Goal: Information Seeking & Learning: Stay updated

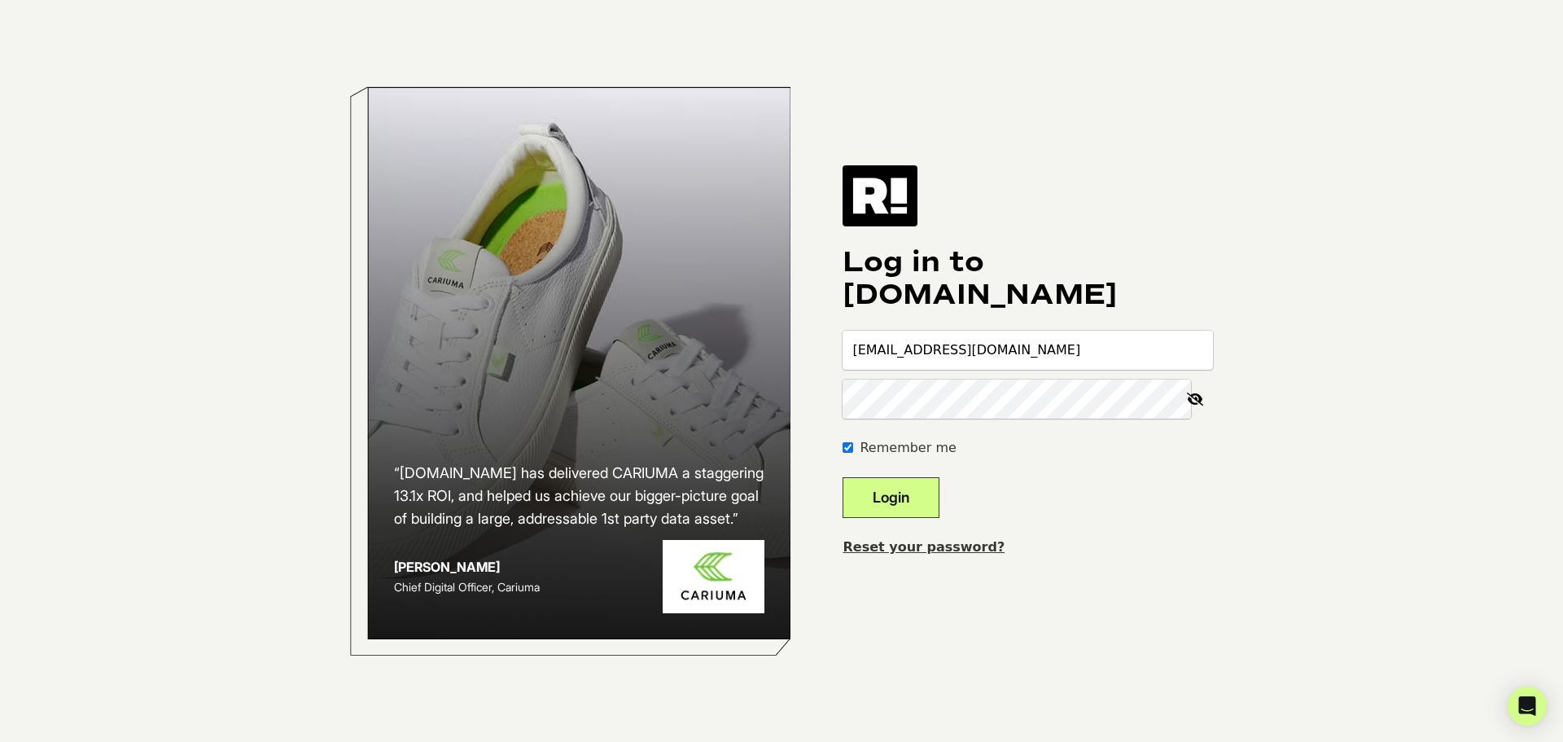
click at [908, 496] on button "Login" at bounding box center [890, 497] width 97 height 41
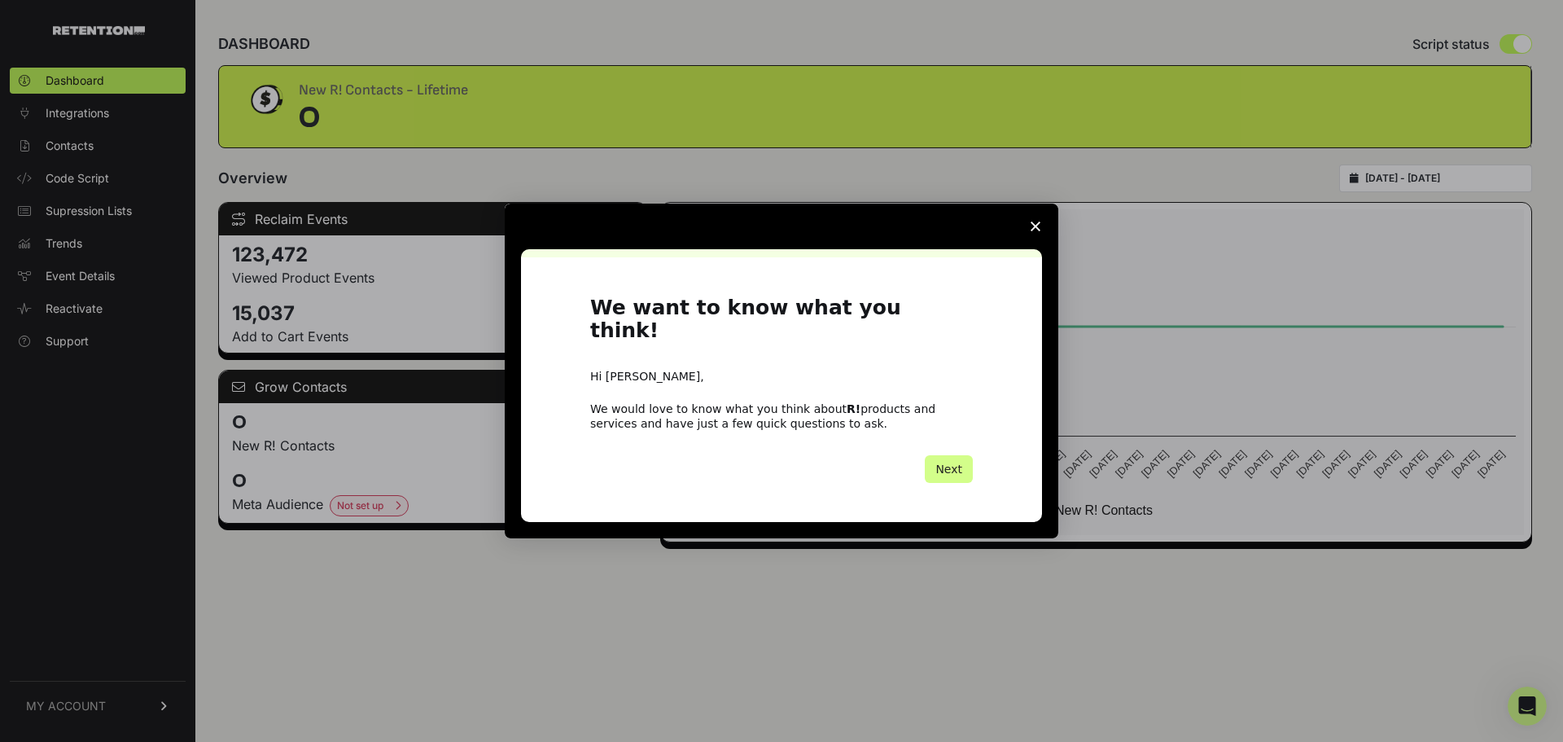
click at [1034, 231] on polygon "Close survey" at bounding box center [1035, 226] width 10 height 10
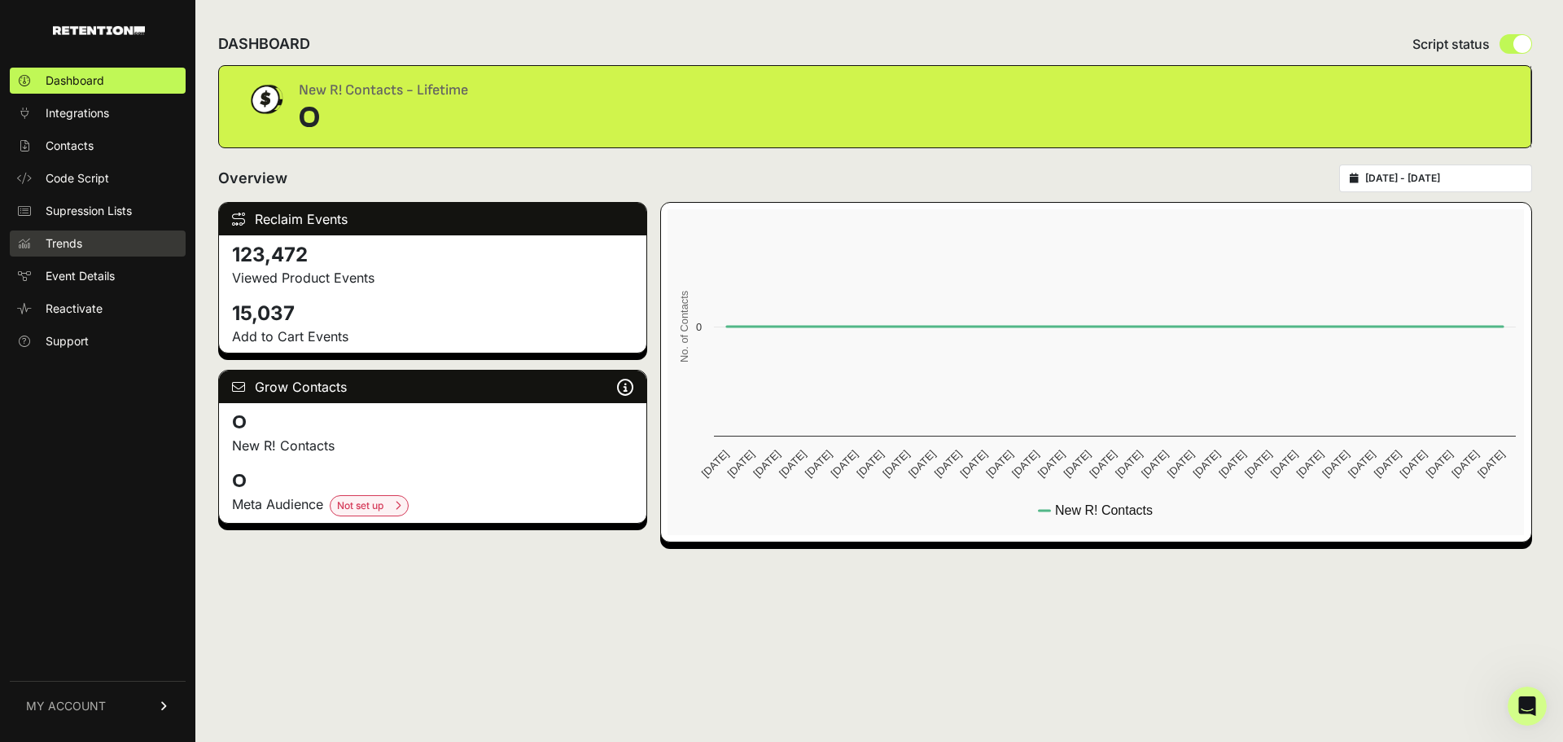
click at [87, 246] on link "Trends" at bounding box center [98, 243] width 176 height 26
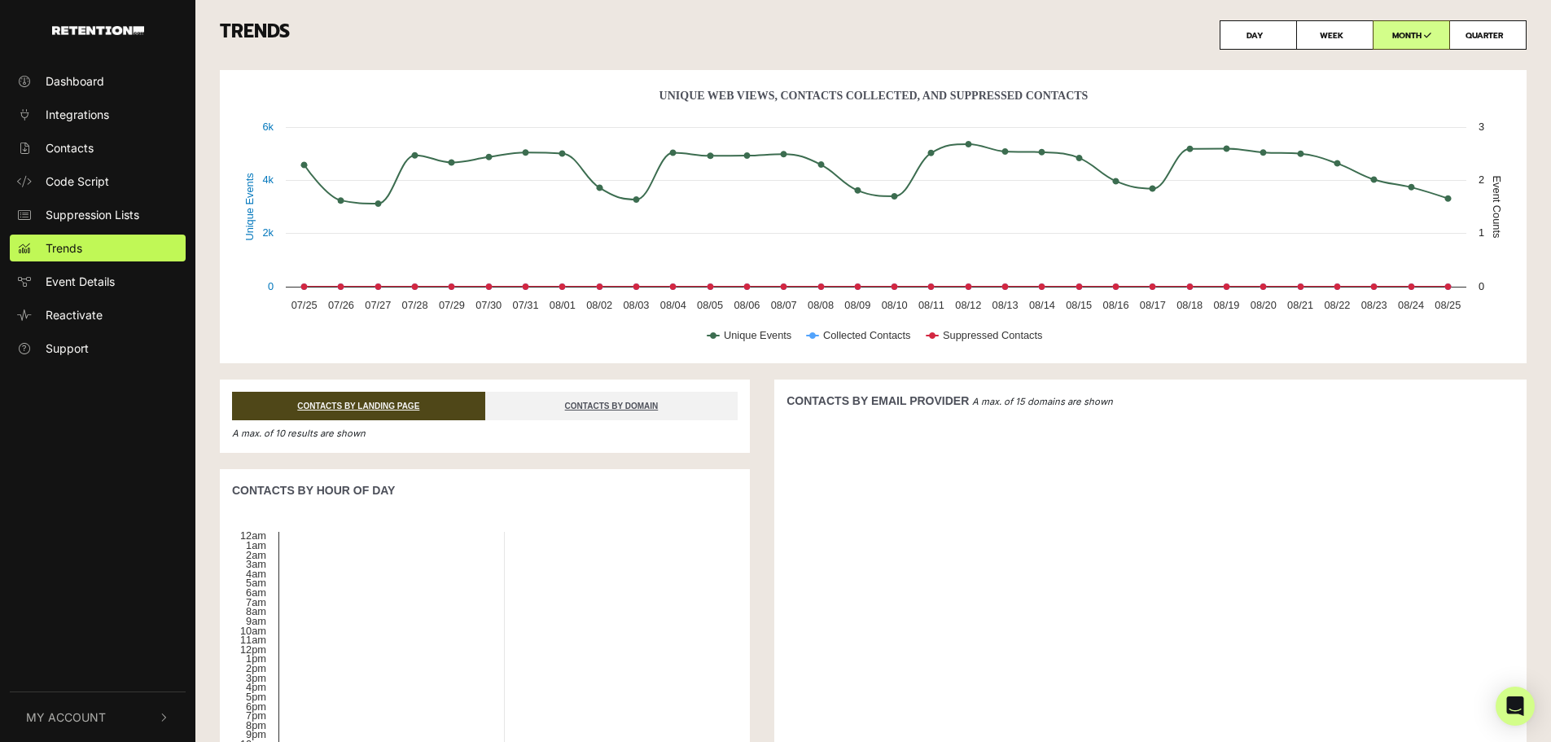
click at [1247, 37] on label "DAY" at bounding box center [1257, 34] width 77 height 29
radio input "true"
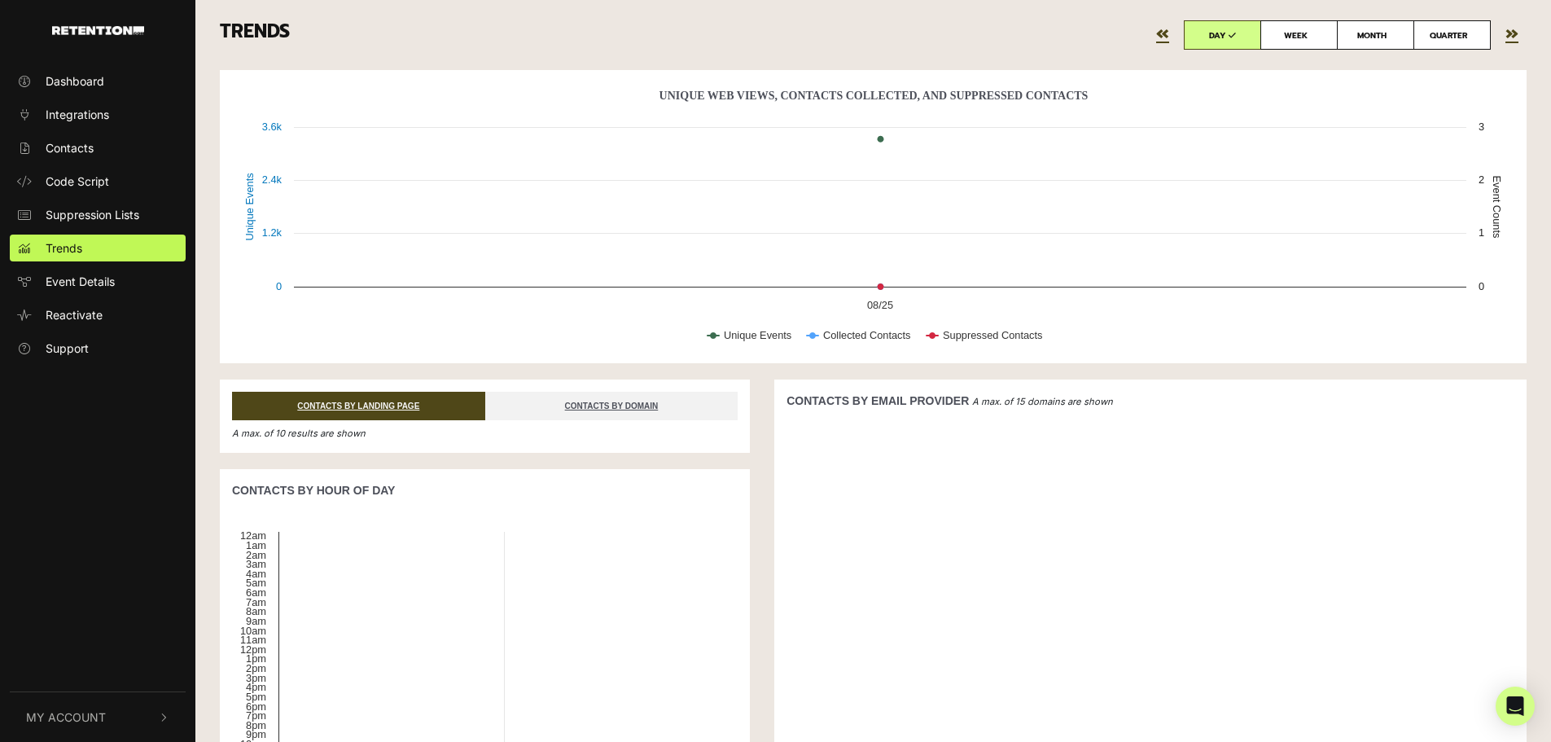
click at [1293, 37] on label "WEEK" at bounding box center [1298, 34] width 77 height 29
radio input "true"
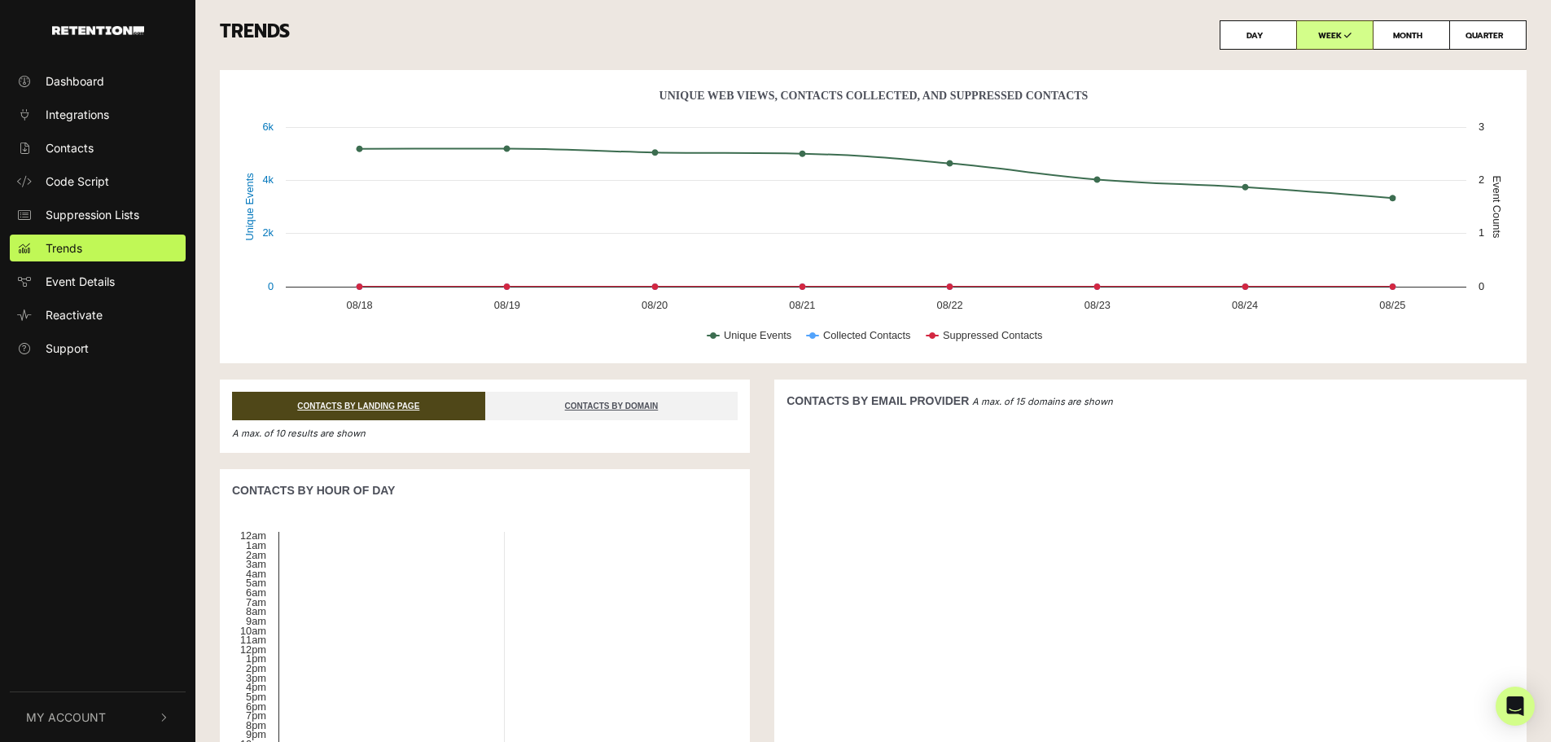
click at [1501, 37] on label "QUARTER" at bounding box center [1487, 34] width 77 height 29
radio input "true"
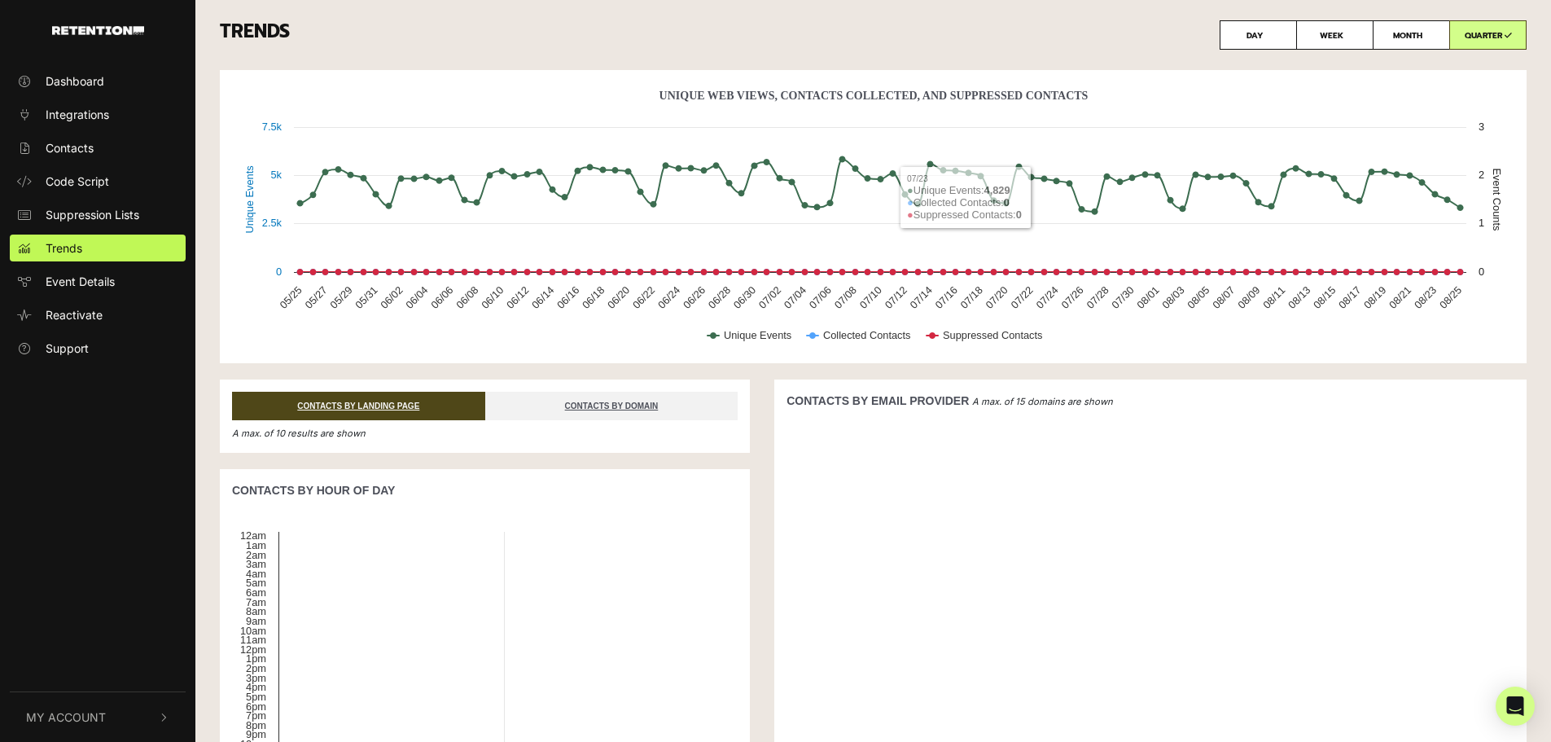
click at [996, 47] on h3 "TRENDS DAY WEEK MONTH QUARTER" at bounding box center [873, 34] width 1306 height 29
click at [523, 33] on h3 "TRENDS DAY WEEK MONTH QUARTER" at bounding box center [873, 34] width 1306 height 29
